Goal: Task Accomplishment & Management: Manage account settings

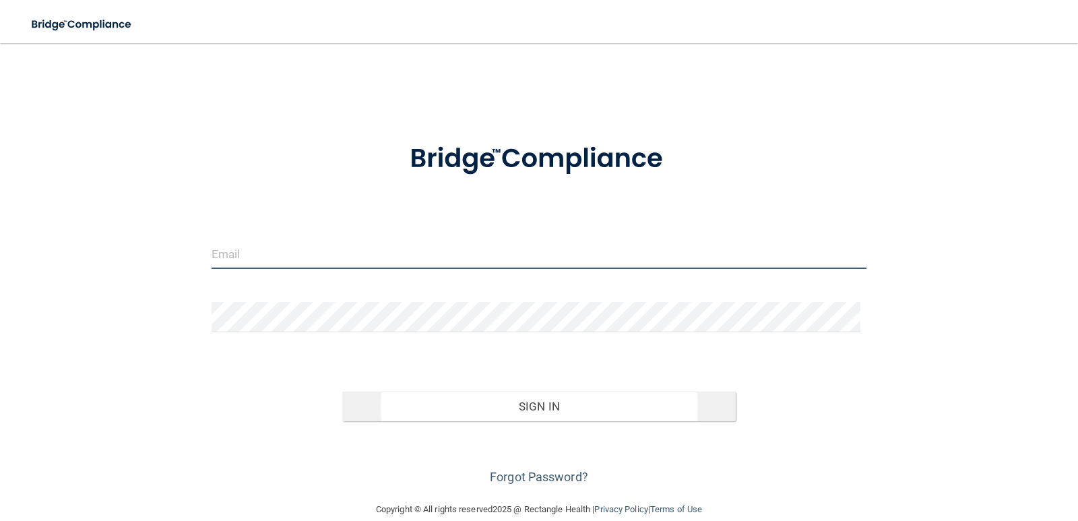
type input "[PERSON_NAME][EMAIL_ADDRESS][DOMAIN_NAME]"
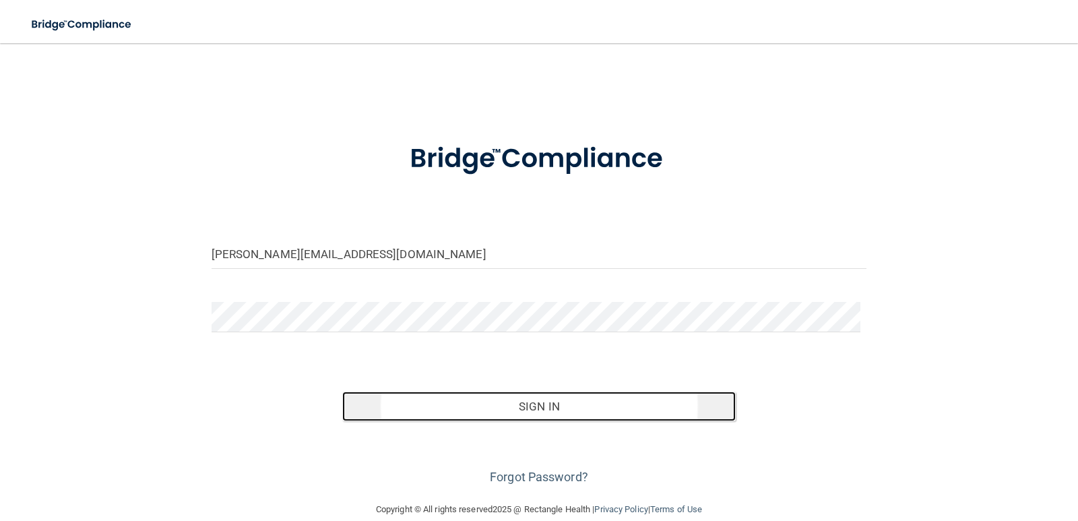
click at [520, 409] on button "Sign In" at bounding box center [539, 407] width 394 height 30
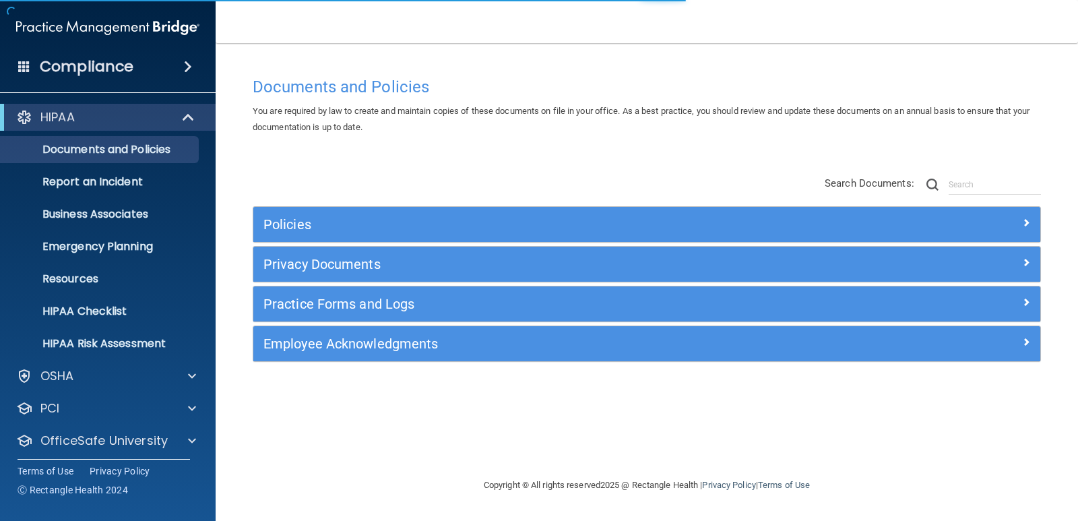
scroll to position [38, 0]
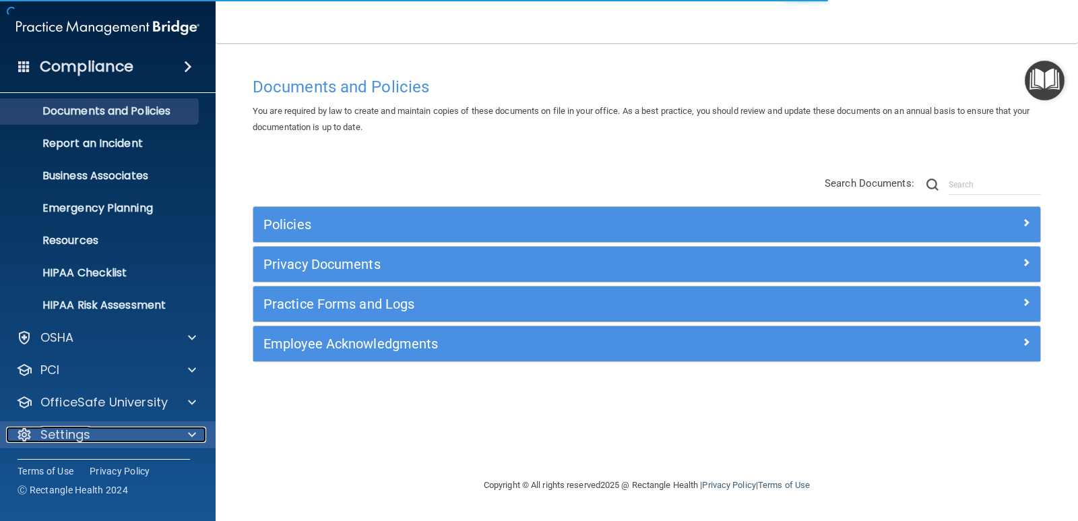
click at [188, 437] on span at bounding box center [192, 435] width 8 height 16
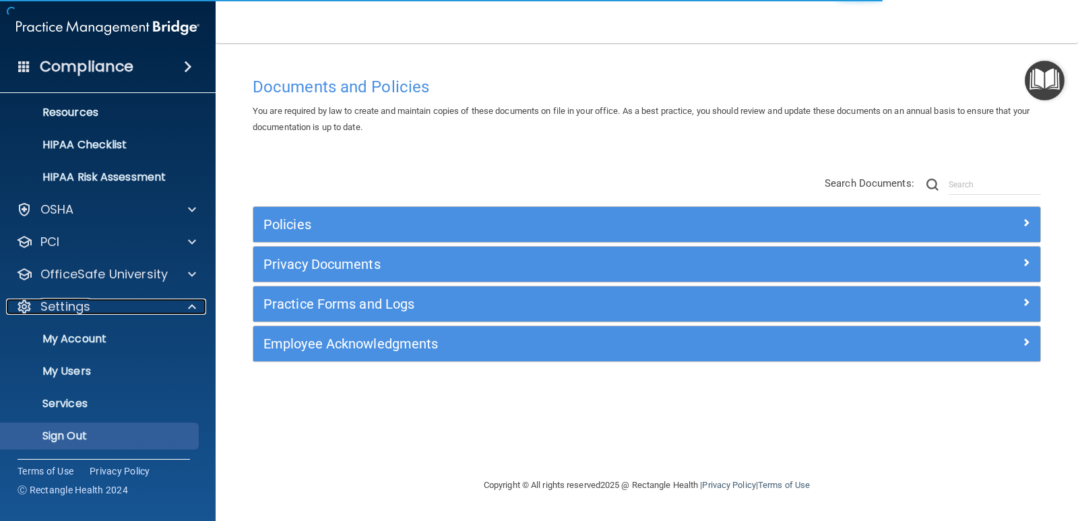
scroll to position [168, 0]
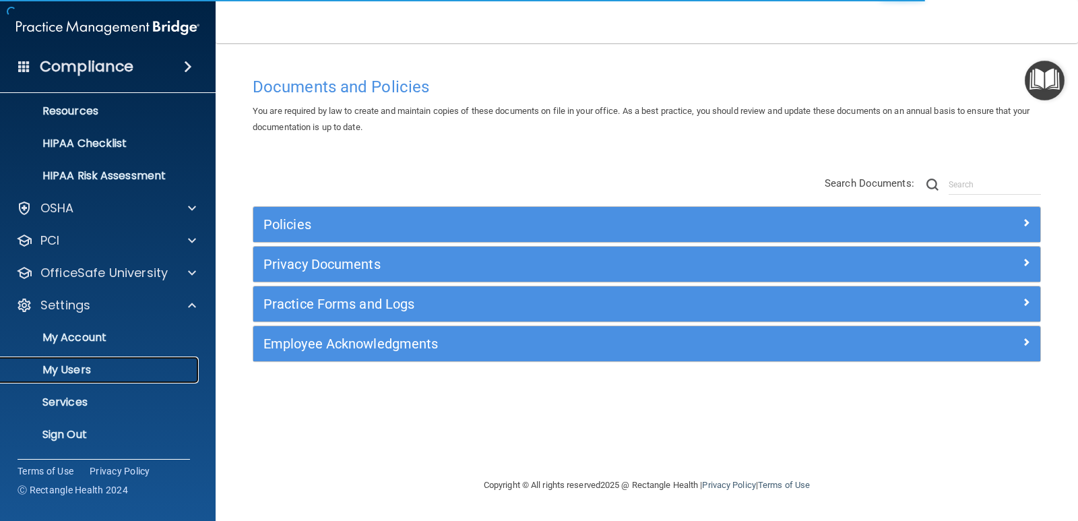
click at [106, 369] on p "My Users" at bounding box center [101, 369] width 184 height 13
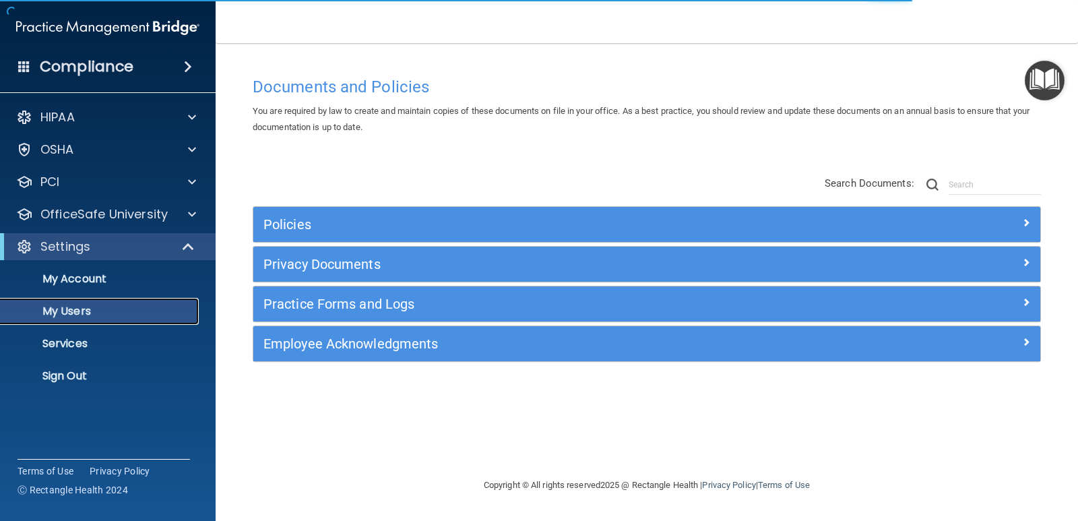
select select "20"
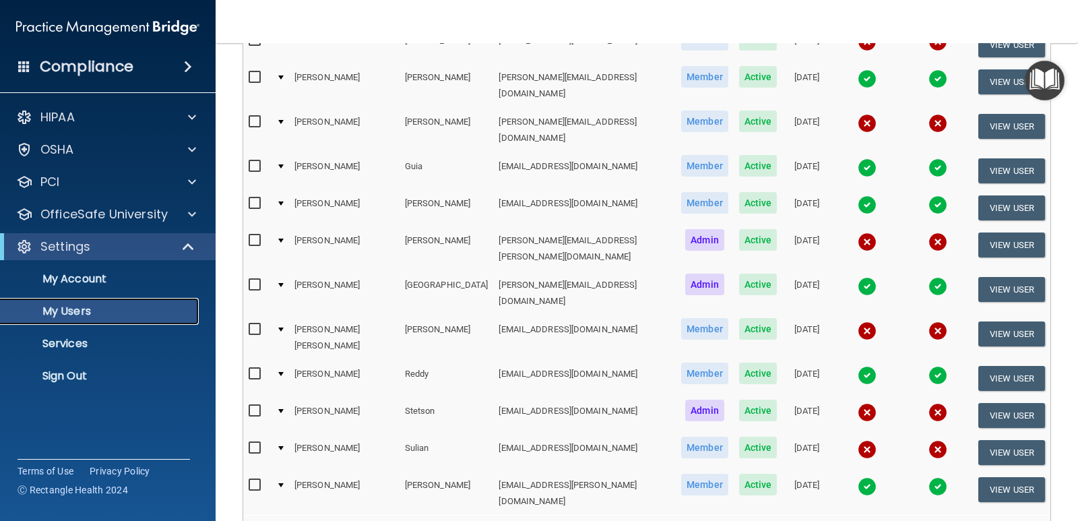
scroll to position [337, 0]
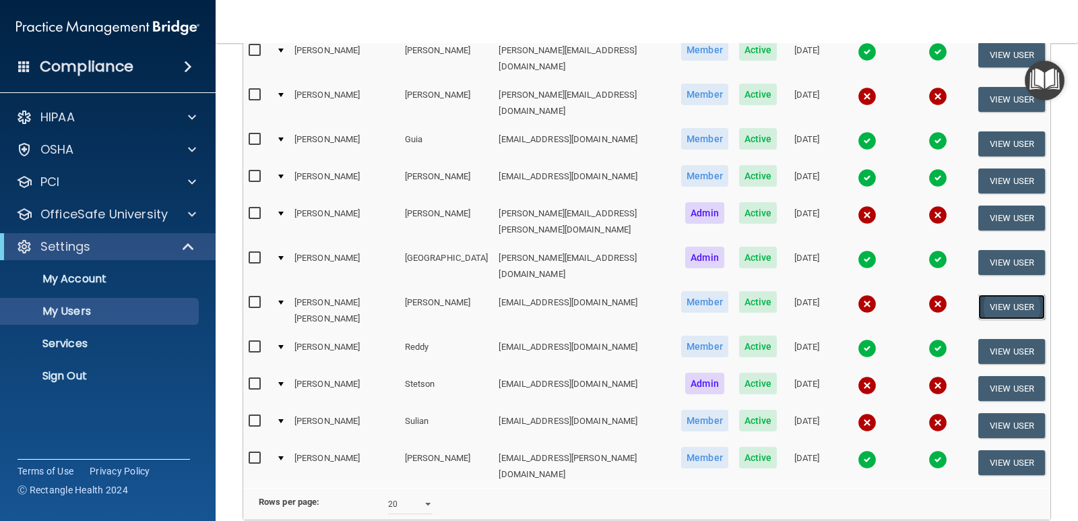
click at [991, 295] on button "View User" at bounding box center [1012, 307] width 67 height 25
